Goal: Contribute content: Contribute content

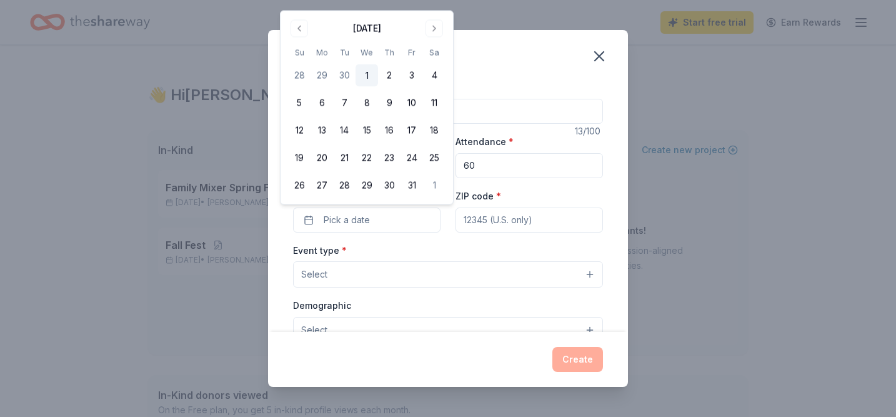
click at [370, 73] on button "1" at bounding box center [366, 75] width 22 height 22
click at [365, 74] on button "1" at bounding box center [366, 75] width 22 height 22
click at [364, 70] on button "1" at bounding box center [366, 75] width 22 height 22
click at [512, 90] on div "Event name * Teacher lunch" at bounding box center [448, 102] width 310 height 44
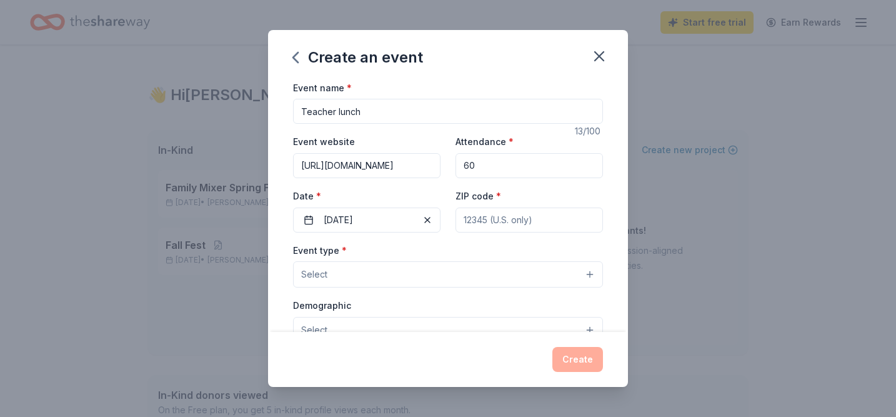
click at [425, 130] on div "Event name * Teacher lunch 13 /100 Event website [URL][DOMAIN_NAME] Attendance …" at bounding box center [448, 368] width 310 height 577
drag, startPoint x: 423, startPoint y: 109, endPoint x: 340, endPoint y: 109, distance: 83.1
click at [340, 109] on input "Teacher lunch" at bounding box center [448, 111] width 310 height 25
type input "Teacher appreciation snacks"
click at [357, 277] on button "Select" at bounding box center [448, 274] width 310 height 26
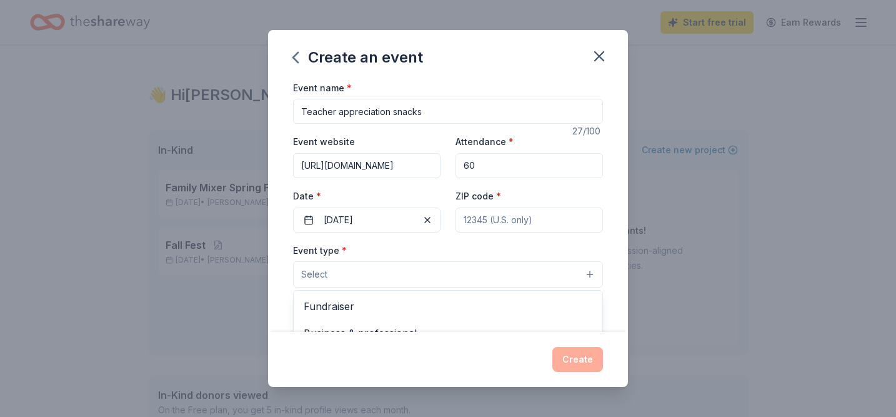
click at [624, 260] on div "Event name * Teacher appreciation snacks 27 /100 Event website [URL][DOMAIN_NAM…" at bounding box center [448, 206] width 360 height 252
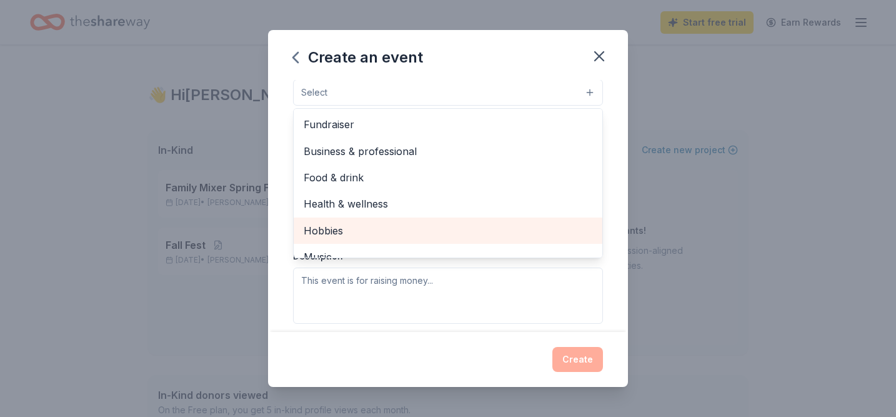
scroll to position [181, 0]
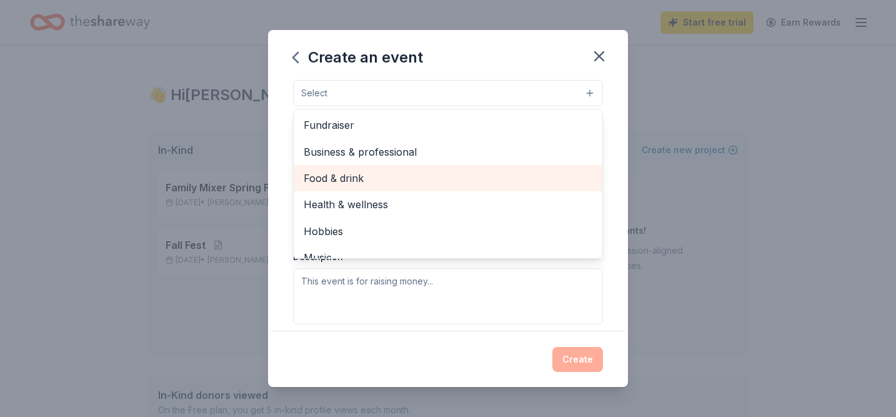
click at [492, 177] on span "Food & drink" at bounding box center [448, 178] width 289 height 16
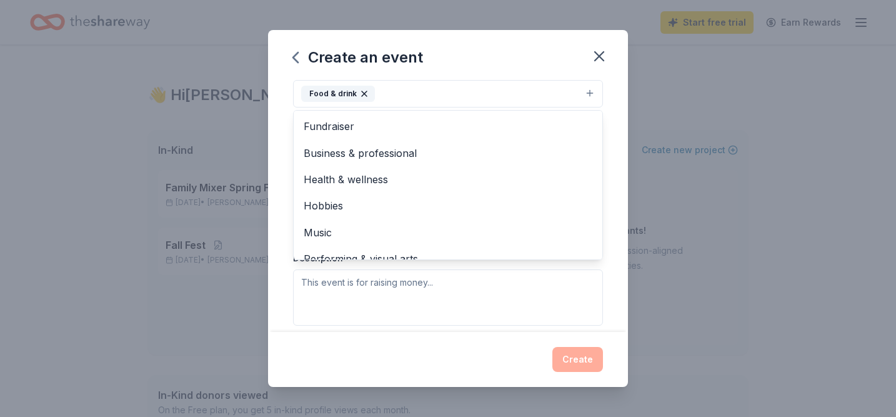
click at [611, 119] on div "Event name * Teacher appreciation snacks 27 /100 Event website [URL][DOMAIN_NAM…" at bounding box center [448, 206] width 360 height 252
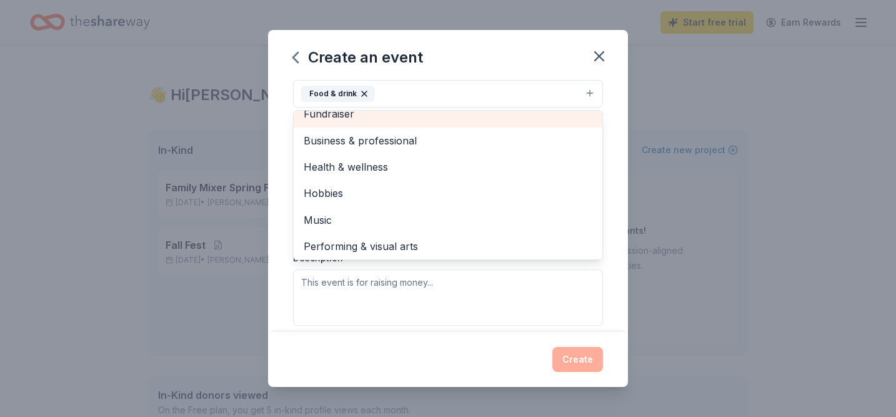
scroll to position [2, 0]
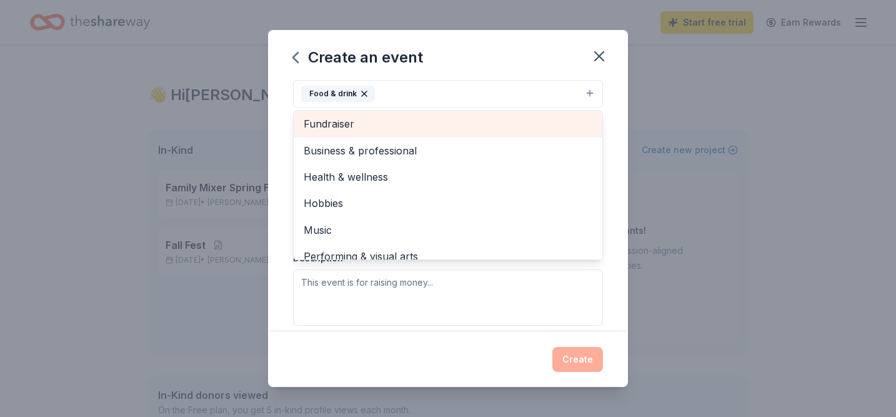
click at [610, 102] on div "Event name * Teacher appreciation snacks 27 /100 Event website [URL][DOMAIN_NAM…" at bounding box center [448, 206] width 360 height 252
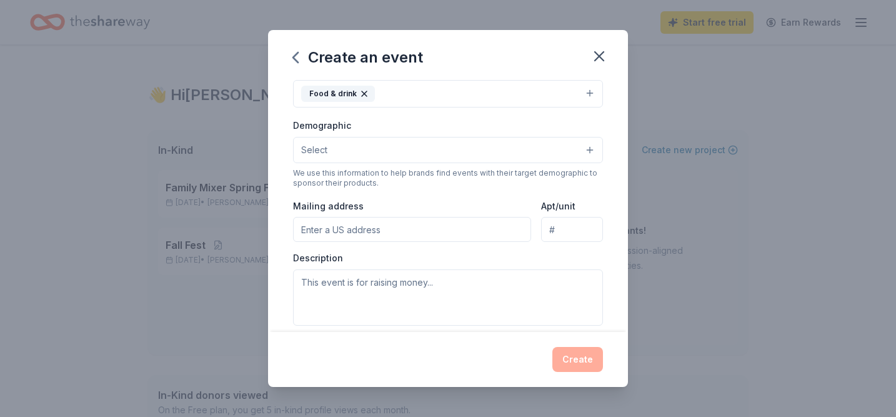
click at [538, 143] on button "Select" at bounding box center [448, 150] width 310 height 26
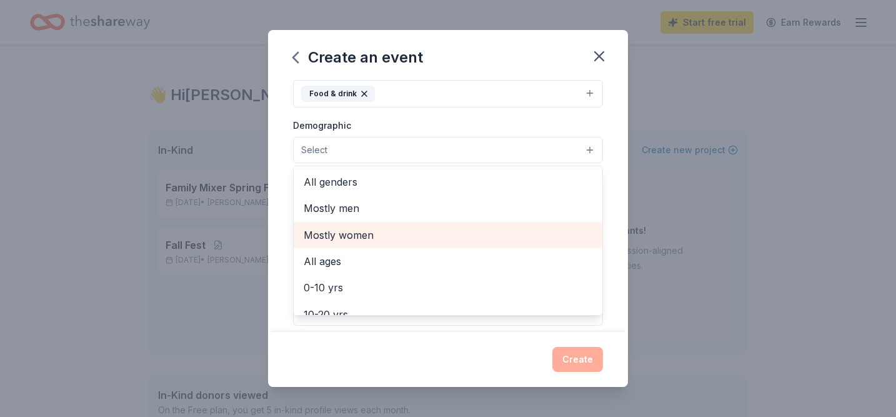
click at [440, 234] on span "Mostly women" at bounding box center [448, 235] width 289 height 16
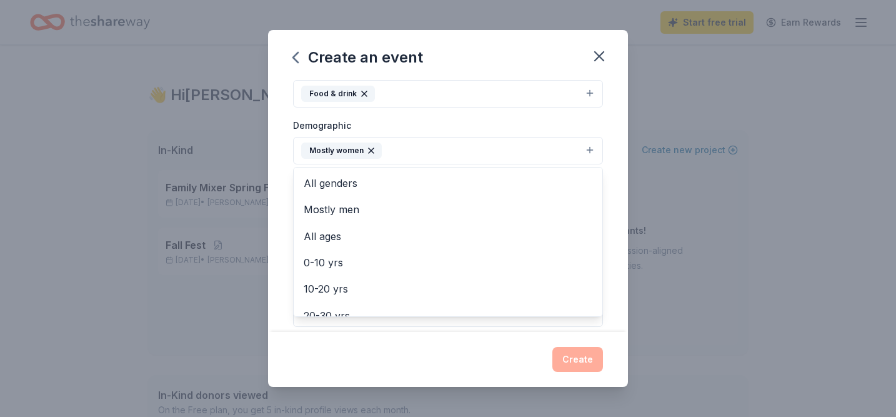
click at [613, 157] on div "Event name * Teacher appreciation snacks 27 /100 Event website [URL][DOMAIN_NAM…" at bounding box center [448, 206] width 360 height 252
click at [551, 147] on button "Mostly women" at bounding box center [448, 150] width 310 height 27
click at [615, 238] on div "Event name * Teacher appreciation snacks 27 /100 Event website [URL][DOMAIN_NAM…" at bounding box center [448, 206] width 360 height 252
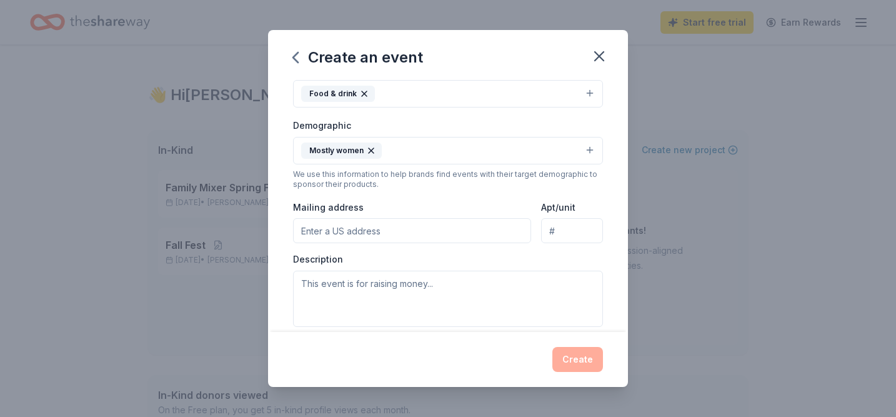
click at [449, 235] on input "Mailing address" at bounding box center [412, 230] width 238 height 25
type input "[STREET_ADDRESS][PERSON_NAME]"
type input "75072"
click at [587, 151] on button "Mostly women" at bounding box center [448, 150] width 310 height 27
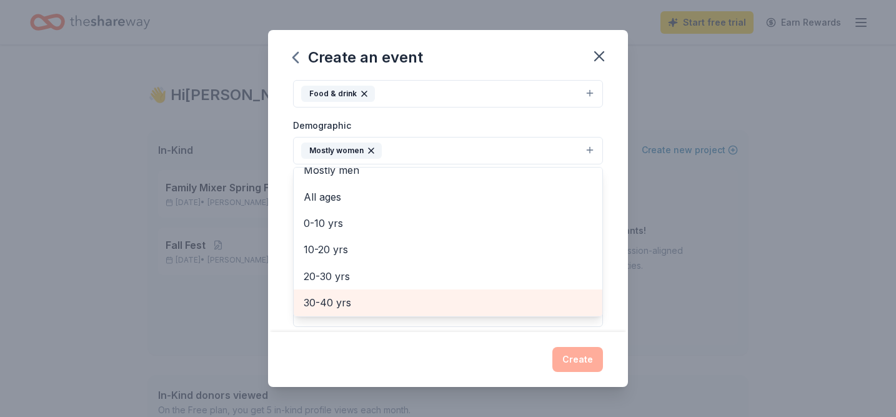
scroll to position [66, 0]
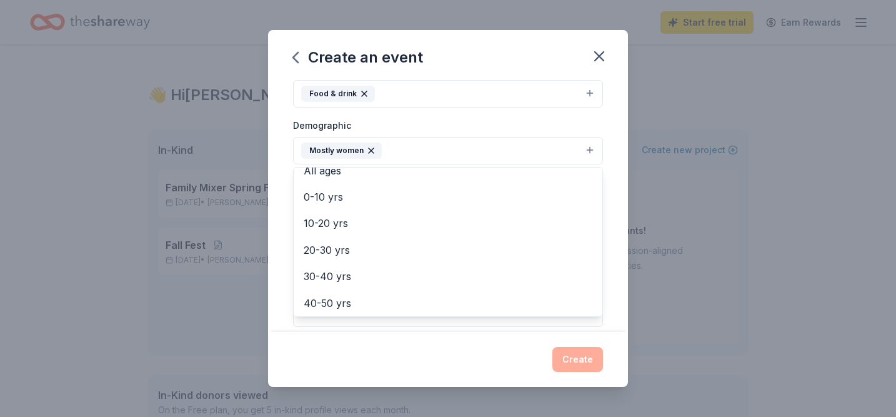
click at [615, 164] on div "Event name * Teacher appreciation snacks 27 /100 Event website [URL][DOMAIN_NAM…" at bounding box center [448, 206] width 360 height 252
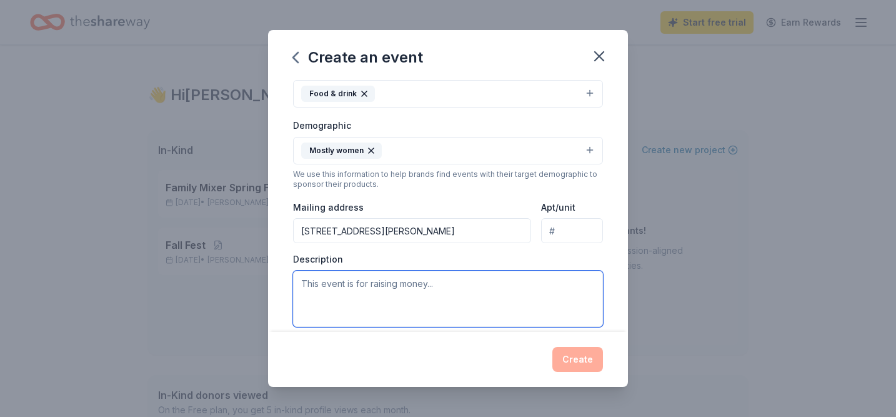
click at [419, 294] on textarea at bounding box center [448, 298] width 310 height 56
type textarea "o"
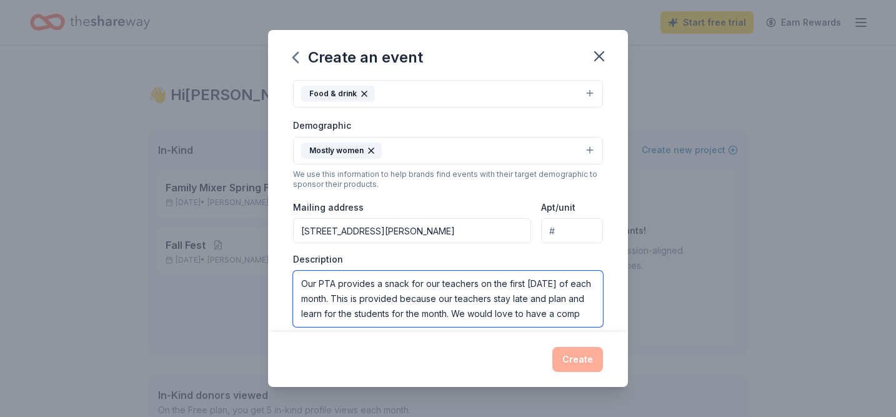
scroll to position [7, 0]
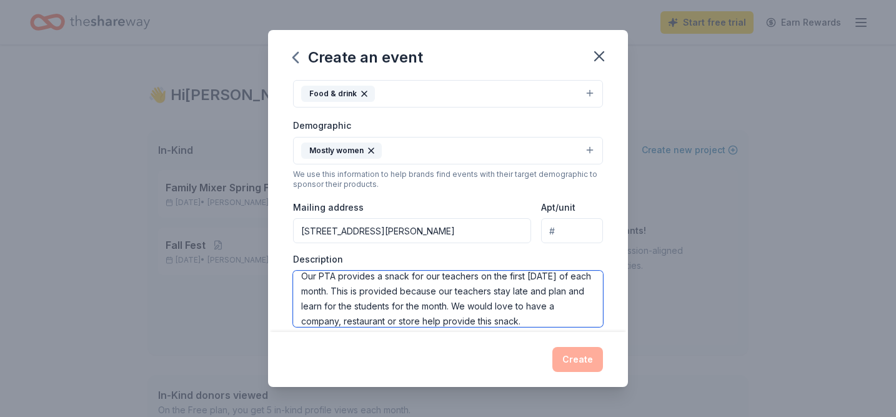
type textarea "Our PTA provides a snack for our teachers on the first [DATE] of each month. Th…"
click at [470, 376] on div "Create" at bounding box center [448, 359] width 360 height 55
click at [498, 318] on textarea "Our PTA provides a snack for our teachers on the first [DATE] of each month. Th…" at bounding box center [448, 298] width 310 height 56
click at [529, 195] on div "Event type * Food & drink Demographic Mostly women We use this information to h…" at bounding box center [448, 193] width 310 height 265
click at [575, 368] on div "Create" at bounding box center [448, 359] width 310 height 25
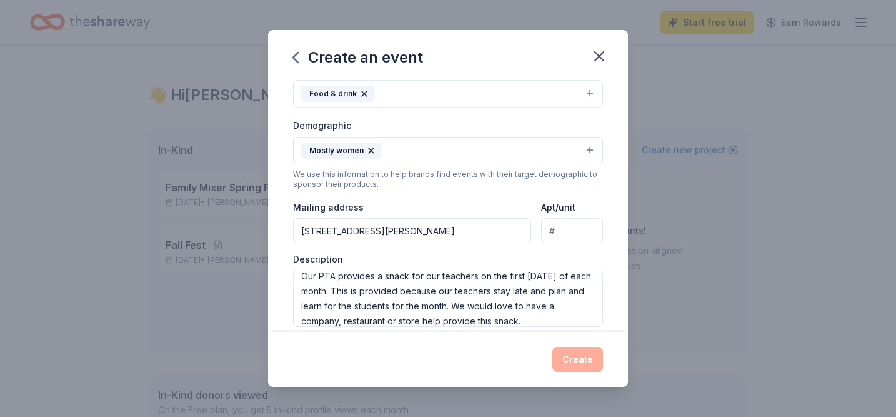
click at [575, 365] on div "Create" at bounding box center [448, 359] width 310 height 25
click at [557, 150] on button "Mostly women" at bounding box center [448, 150] width 310 height 27
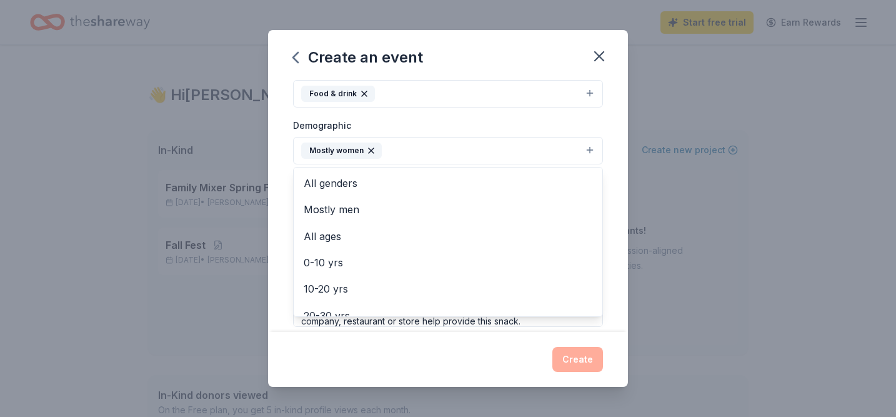
click at [550, 88] on div "Event type * Food & drink Demographic Mostly women All genders Mostly men All a…" at bounding box center [448, 193] width 310 height 265
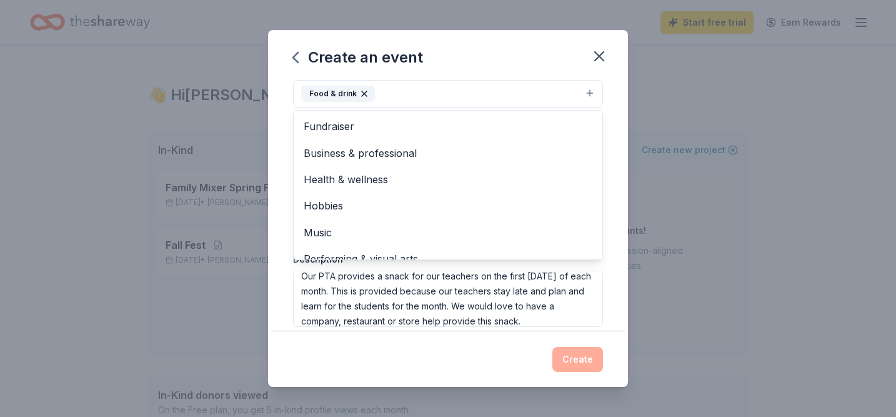
click at [559, 89] on button "Food & drink" at bounding box center [448, 93] width 310 height 27
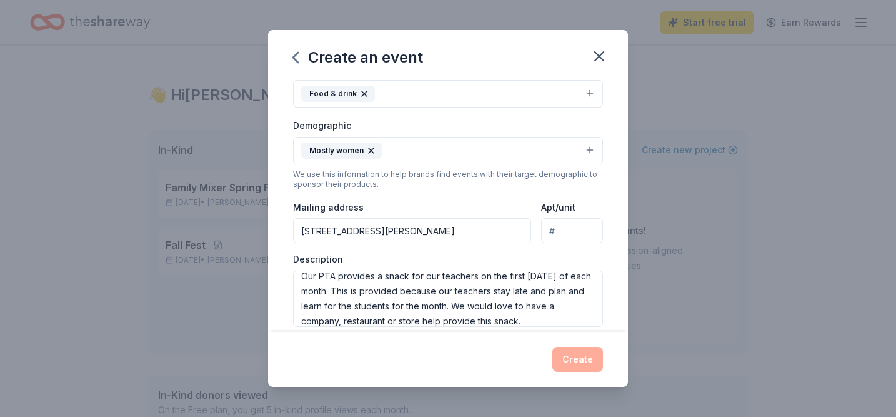
click at [558, 89] on button "Food & drink" at bounding box center [448, 93] width 310 height 27
click at [613, 117] on div "Event name * Teacher appreciation snacks 27 /100 Event website [URL][DOMAIN_NAM…" at bounding box center [448, 206] width 360 height 252
drag, startPoint x: 539, startPoint y: 50, endPoint x: 562, endPoint y: 6, distance: 49.7
click at [562, 4] on div "Create an event Event name * Teacher appreciation snacks 27 /100 Event website …" at bounding box center [448, 208] width 896 height 417
click at [406, 55] on div "Create an event" at bounding box center [358, 57] width 130 height 20
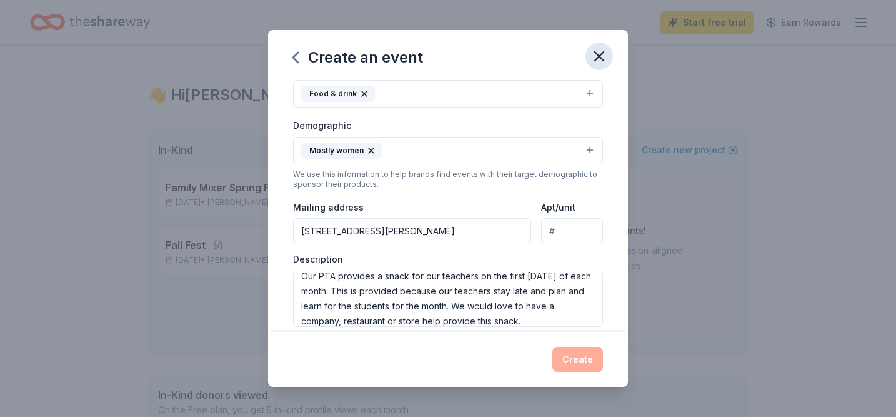
click at [595, 54] on icon "button" at bounding box center [598, 55] width 17 height 17
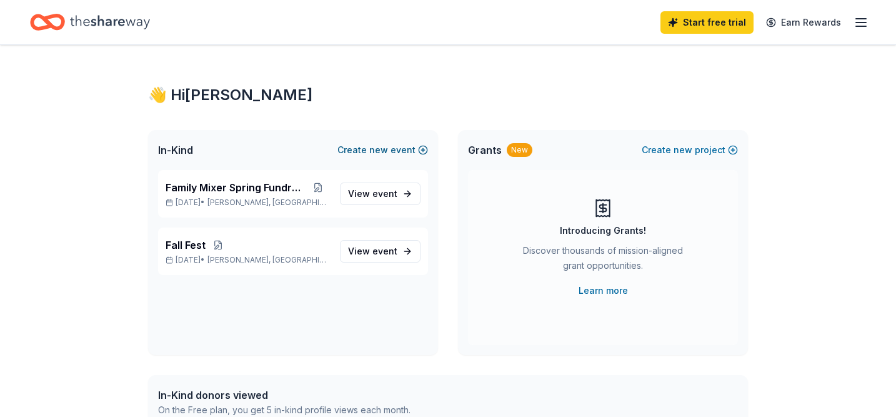
click at [418, 147] on button "Create new event" at bounding box center [382, 149] width 91 height 15
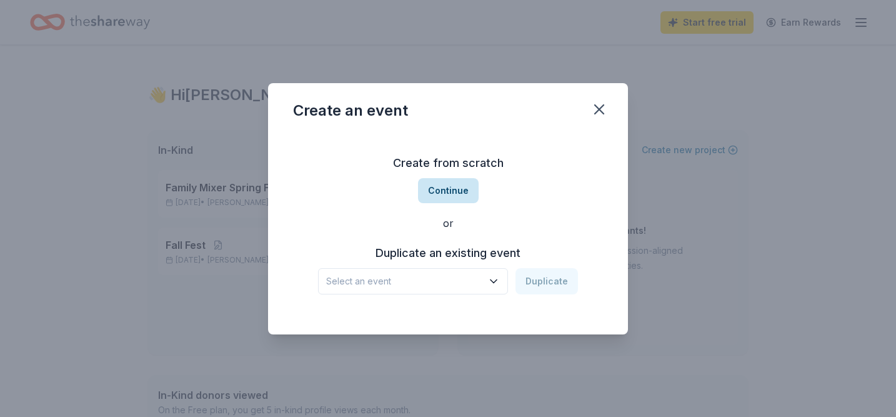
click at [449, 188] on button "Continue" at bounding box center [448, 190] width 61 height 25
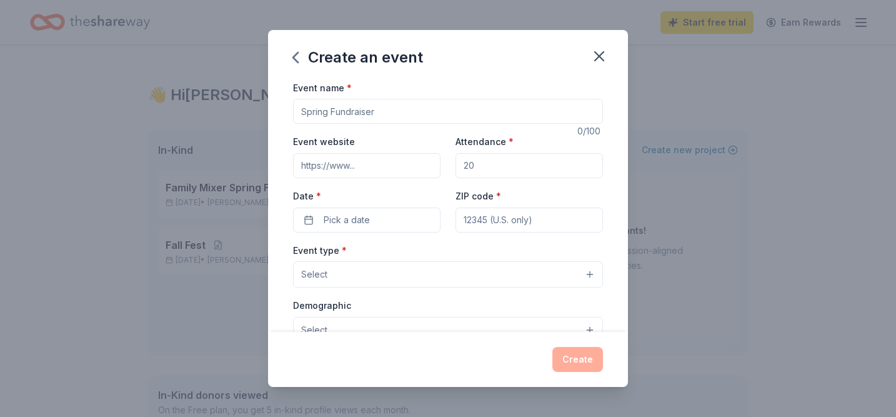
click at [380, 115] on input "Event name *" at bounding box center [448, 111] width 310 height 25
